Goal: Information Seeking & Learning: Learn about a topic

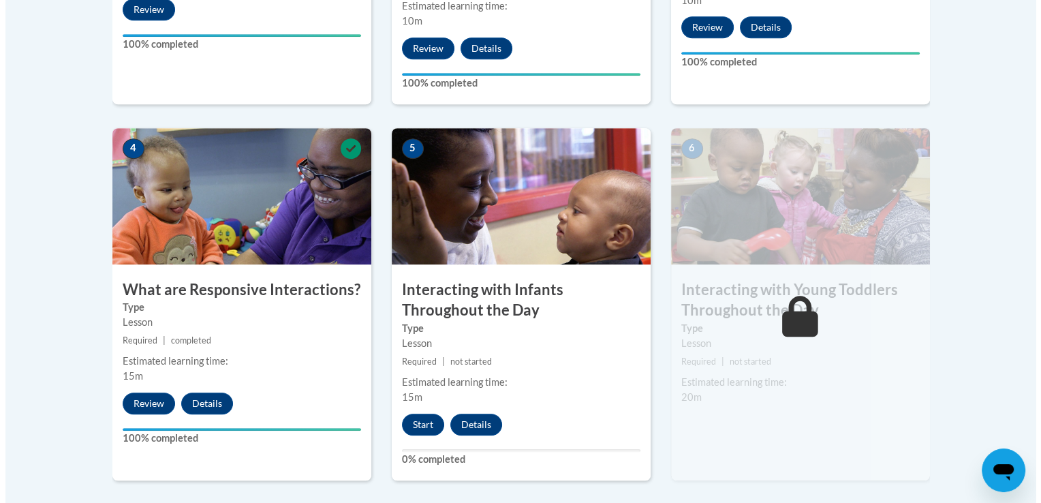
scroll to position [728, 0]
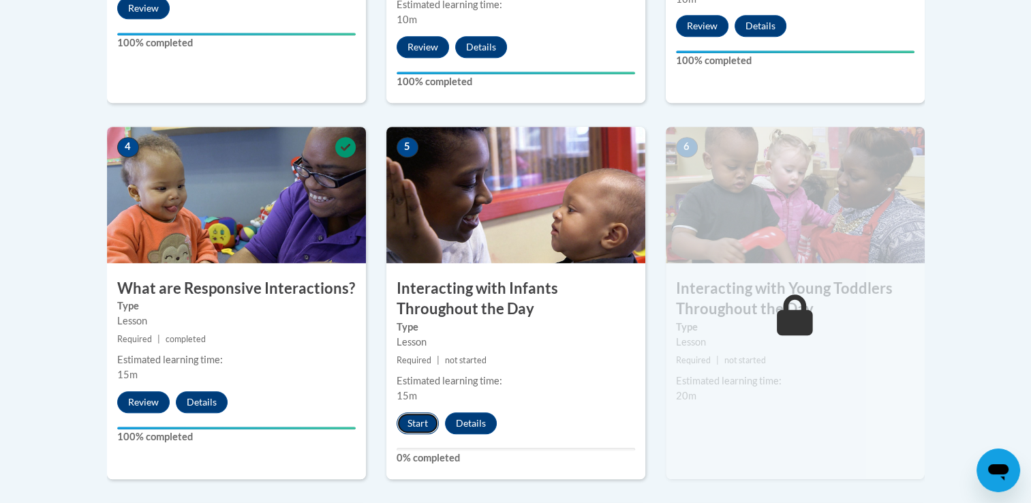
click at [406, 412] on button "Start" at bounding box center [418, 423] width 42 height 22
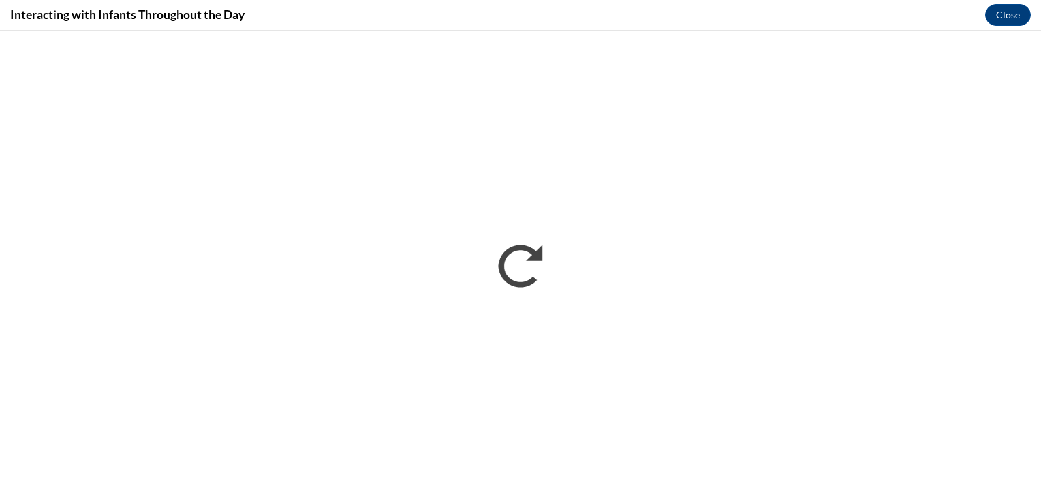
scroll to position [0, 0]
